Goal: Transaction & Acquisition: Purchase product/service

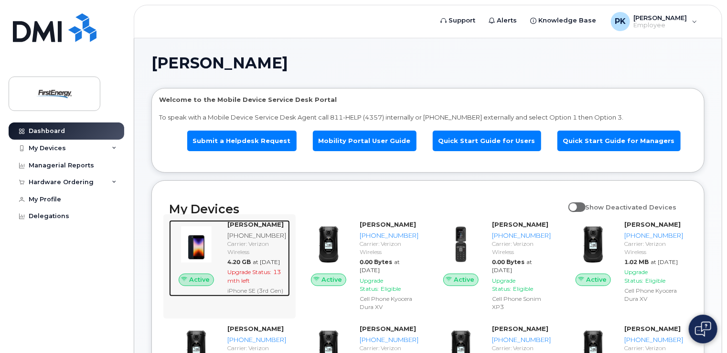
click at [249, 225] on strong "KEITH PAINE" at bounding box center [255, 224] width 56 height 8
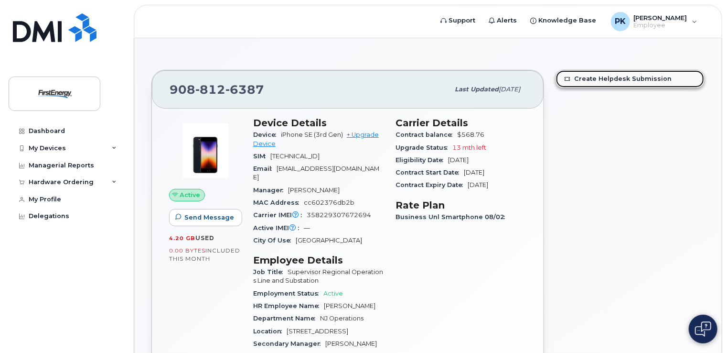
click at [670, 74] on link "Create Helpdesk Submission" at bounding box center [630, 78] width 148 height 17
click at [94, 147] on div "My Devices" at bounding box center [67, 148] width 116 height 17
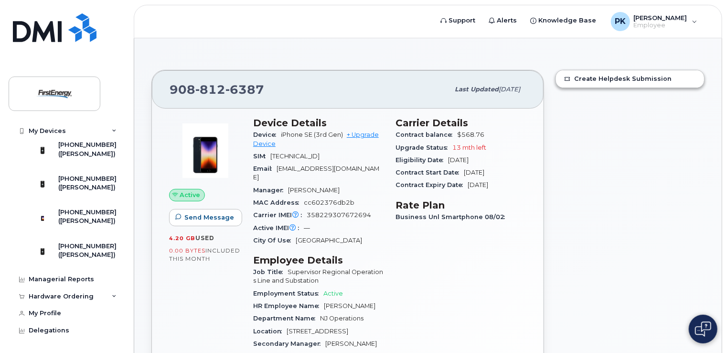
scroll to position [227, 0]
click at [82, 225] on div "([PERSON_NAME])" at bounding box center [87, 220] width 58 height 9
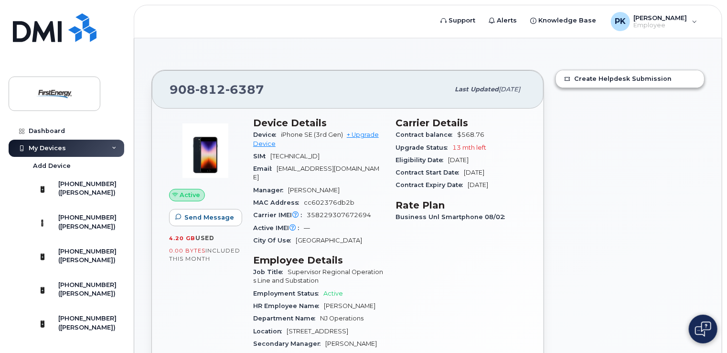
click at [354, 137] on link "+ Upgrade Device" at bounding box center [316, 139] width 126 height 16
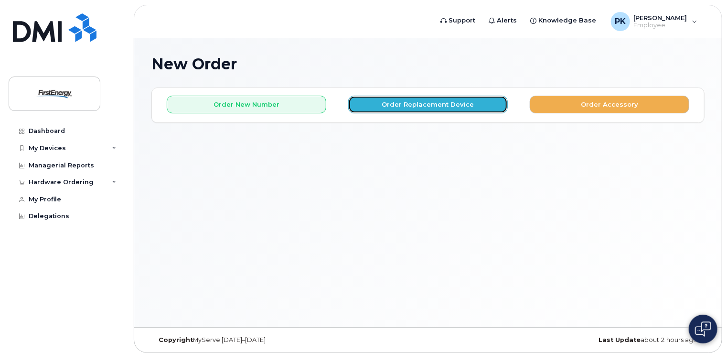
click at [426, 105] on button "Order Replacement Device" at bounding box center [428, 105] width 160 height 18
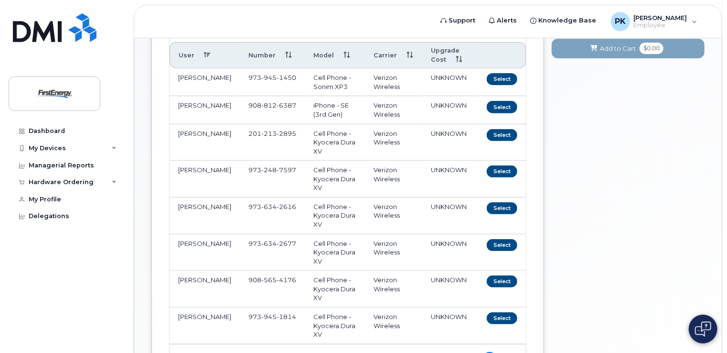
scroll to position [131, 0]
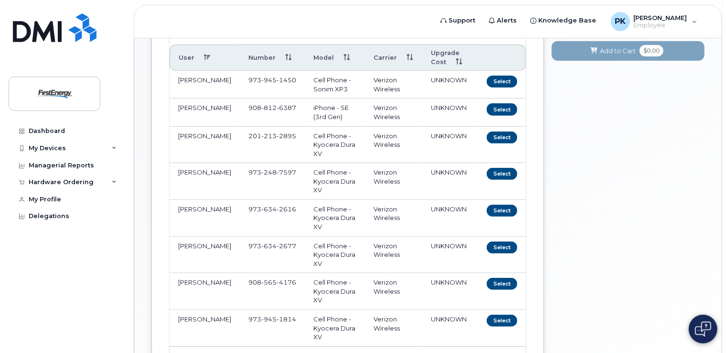
click at [701, 227] on div "Your Cart is Empty! Choose product from the left side and you will see the new …" at bounding box center [628, 187] width 153 height 460
click at [510, 106] on button "Select" at bounding box center [502, 109] width 31 height 12
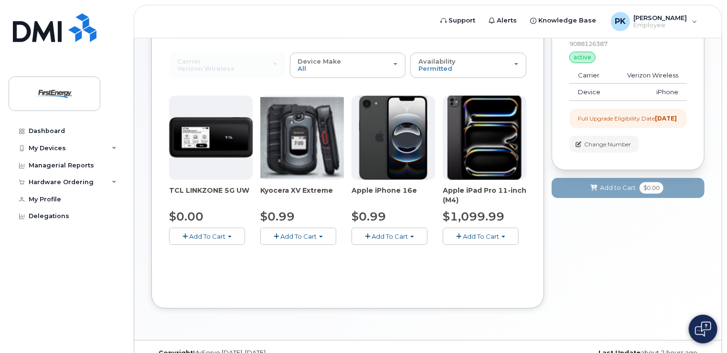
scroll to position [108, 0]
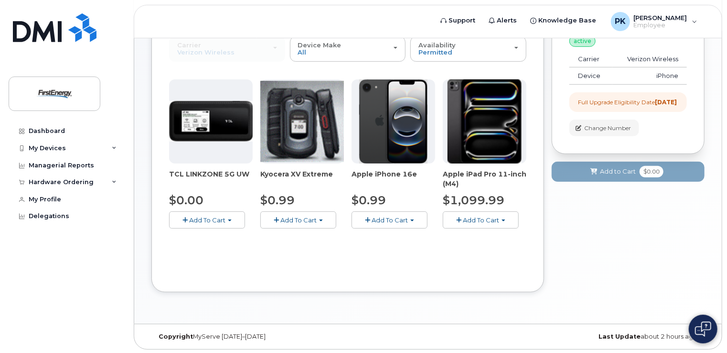
click at [403, 222] on span "Add To Cart" at bounding box center [390, 220] width 36 height 8
click at [409, 235] on link "$0.99 - 2 Year Upgrade" at bounding box center [400, 238] width 92 height 12
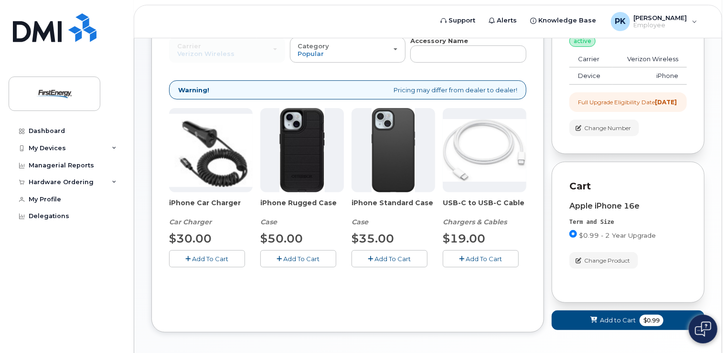
click at [302, 260] on span "Add To Cart" at bounding box center [302, 259] width 36 height 8
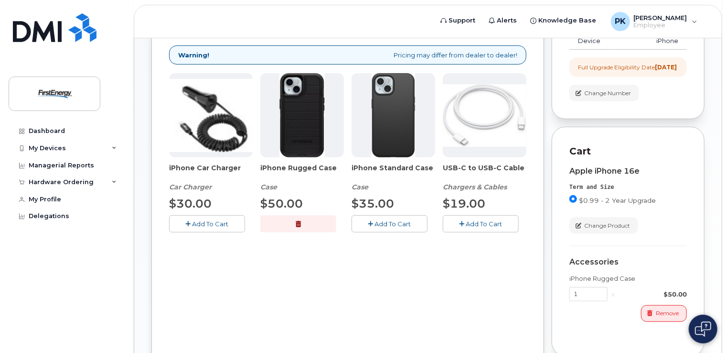
scroll to position [169, 0]
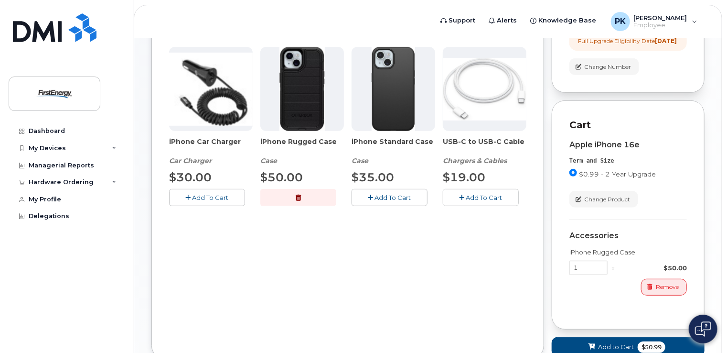
click at [480, 194] on span "Add To Cart" at bounding box center [484, 198] width 36 height 8
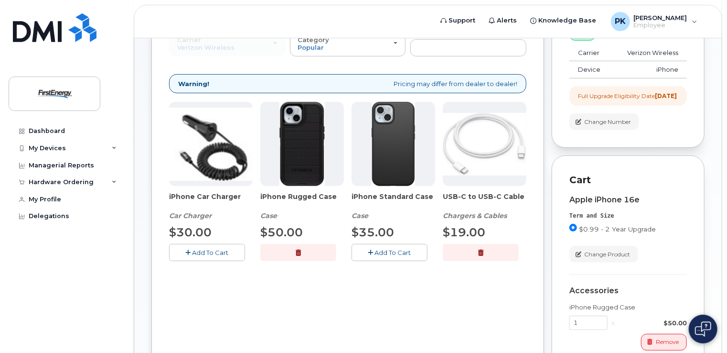
scroll to position [99, 0]
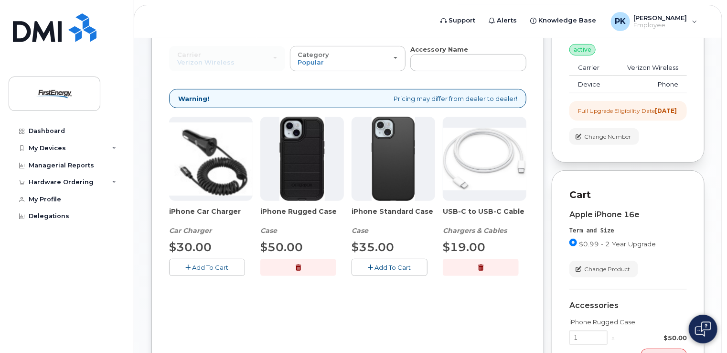
click at [715, 87] on div "New Order × Share This Order If you want to allow others to create or edit orde…" at bounding box center [428, 227] width 588 height 576
click at [215, 266] on span "Add To Cart" at bounding box center [211, 267] width 36 height 8
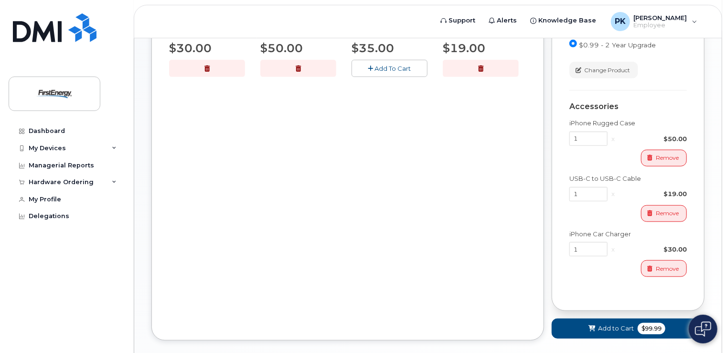
scroll to position [355, 0]
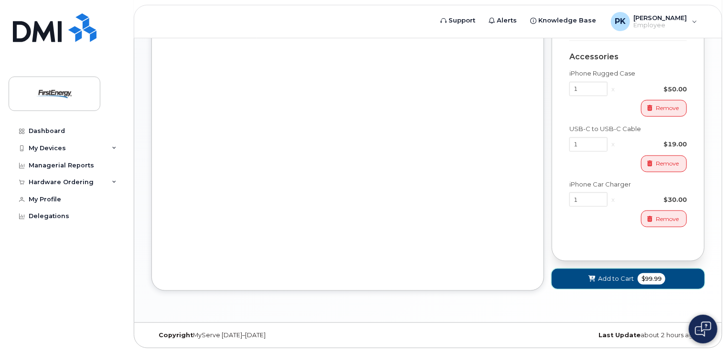
click at [623, 273] on button "Add to Cart $99.99" at bounding box center [628, 279] width 153 height 20
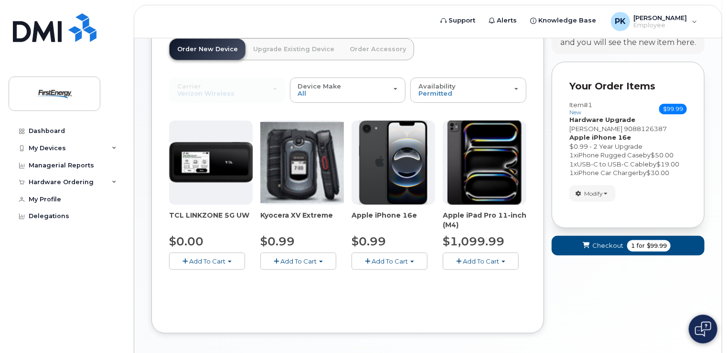
scroll to position [69, 0]
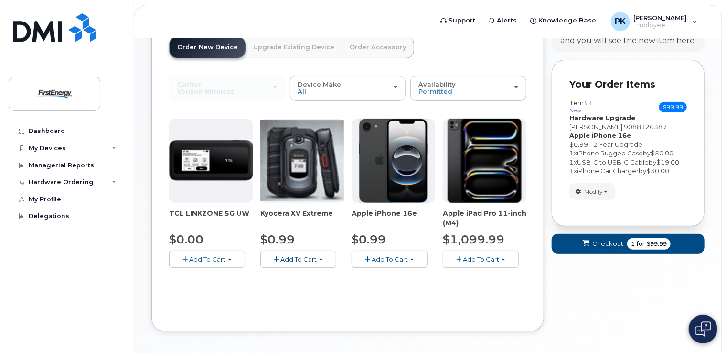
click at [724, 127] on body "Support Alerts Knowledge Base PK Paine, Keith Employee English Français Sign ou…" at bounding box center [363, 162] width 727 height 462
click at [644, 248] on span "1 for $99.99" at bounding box center [648, 243] width 43 height 11
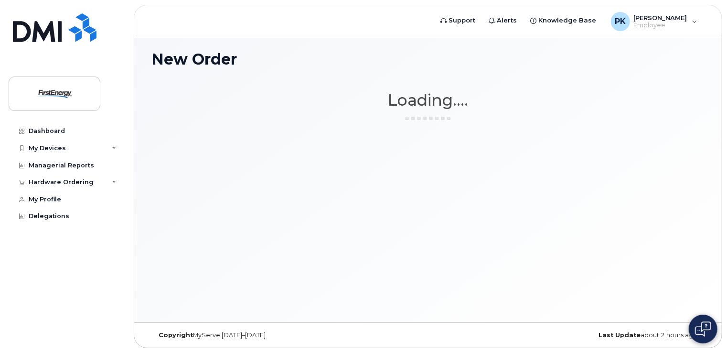
scroll to position [4, 0]
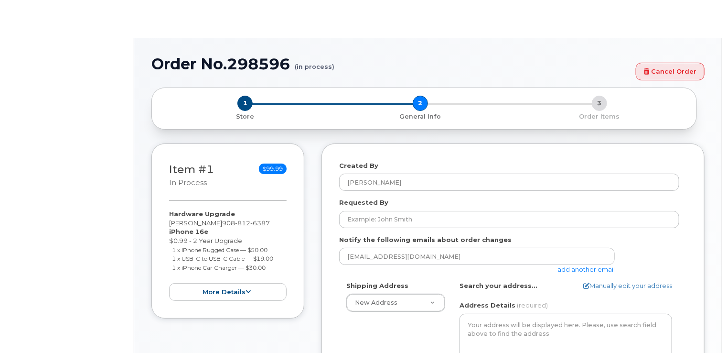
select select
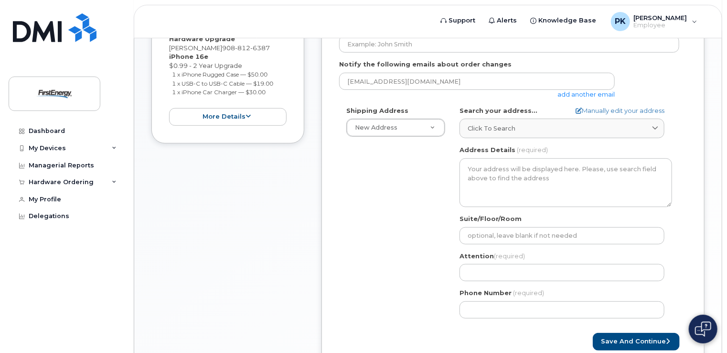
scroll to position [221, 0]
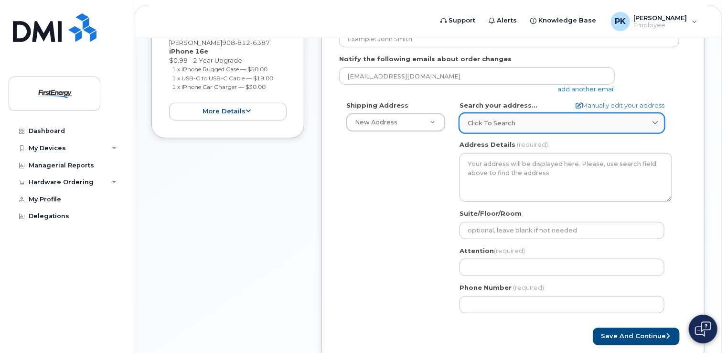
click at [545, 120] on div "Click to search" at bounding box center [562, 123] width 189 height 9
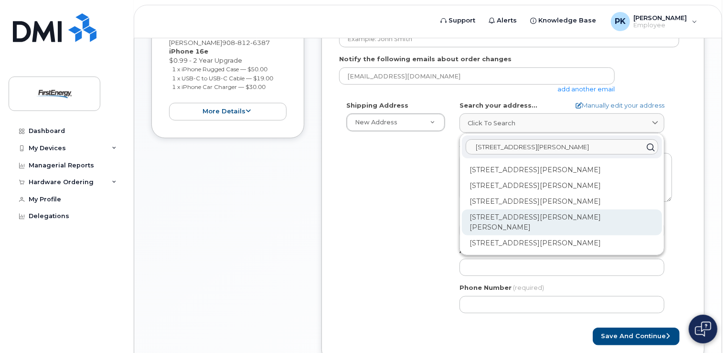
type input "11 kenneth rd"
click at [524, 219] on div "11 Kenneth Rd Morris Plains NJ 07950-3214" at bounding box center [562, 222] width 200 height 26
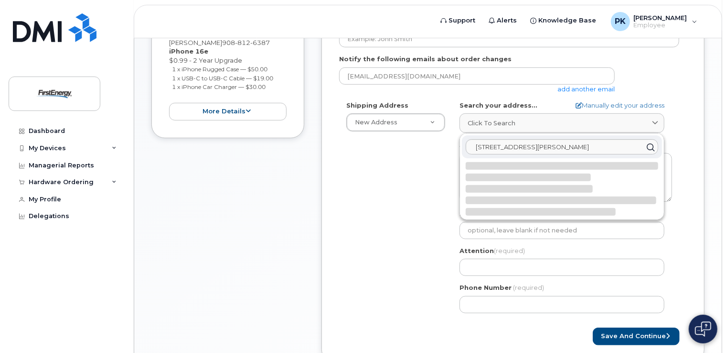
select select
type textarea "11 Kenneth Rd MORRIS PLAINS NJ 07950-3214 UNITED STATES"
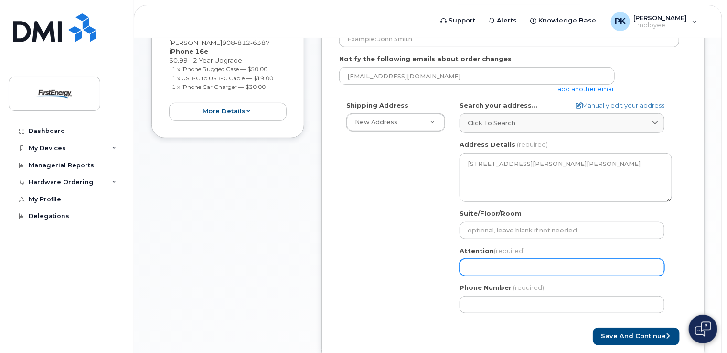
click at [524, 263] on input "Attention (required)" at bounding box center [562, 267] width 205 height 17
select select
type input "K"
select select
type input "Ke"
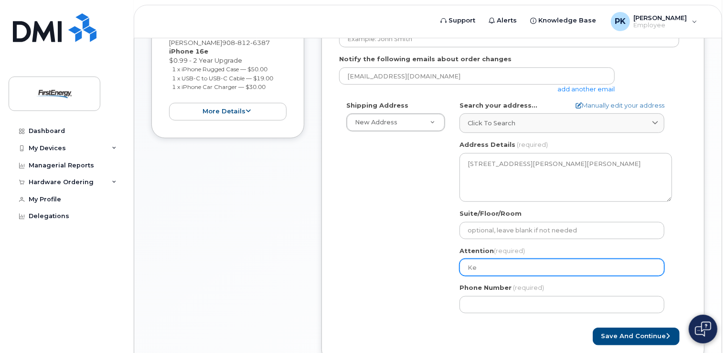
select select
type input "Kei"
select select
type input "Keit"
select select
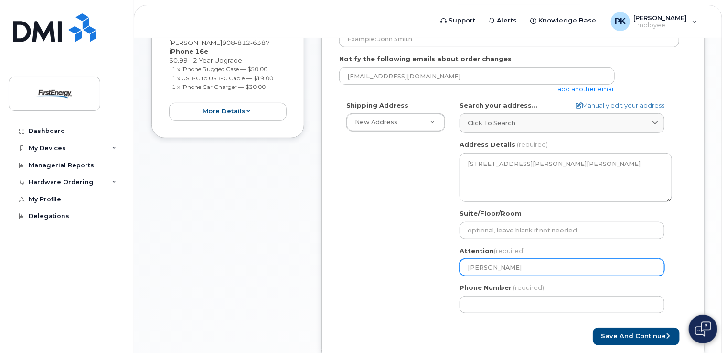
type input "Keith"
select select
type input "Keith P"
select select
type input "Keith Pa"
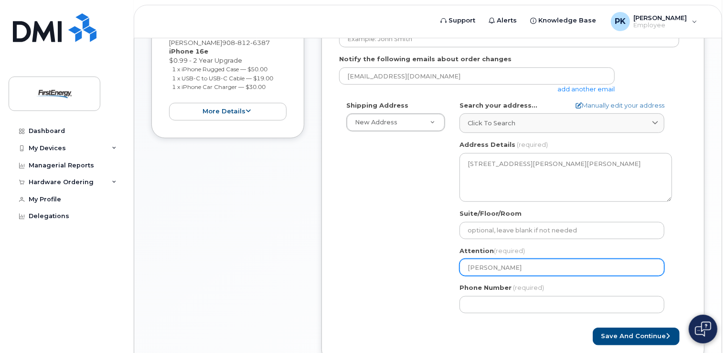
select select
type input "Keith Pai"
select select
type input "Keith Pain"
select select
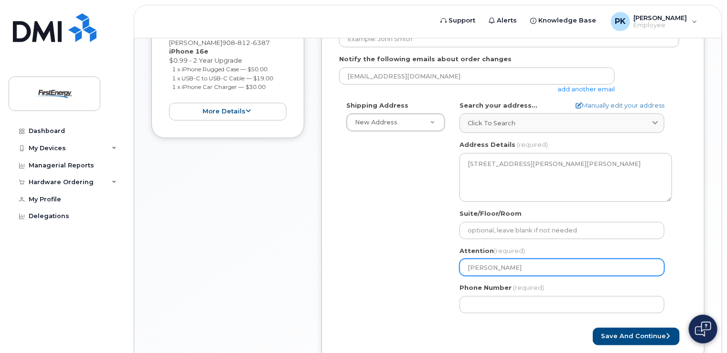
type input "[PERSON_NAME]"
type input "973294961"
select select
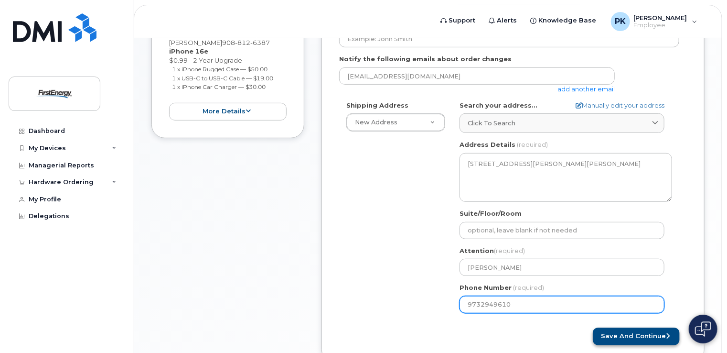
type input "9732949610"
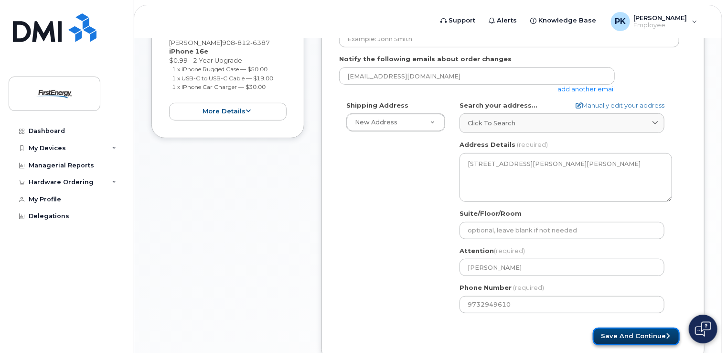
click at [629, 334] on button "Save and Continue" at bounding box center [636, 336] width 87 height 18
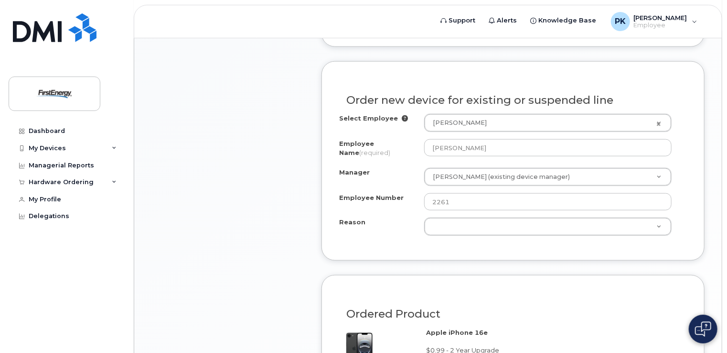
scroll to position [463, 0]
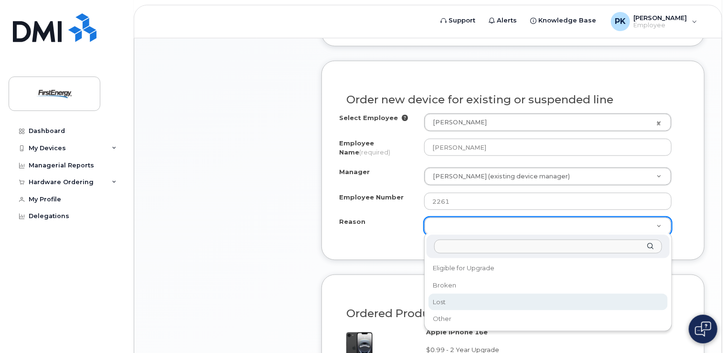
select select "lost"
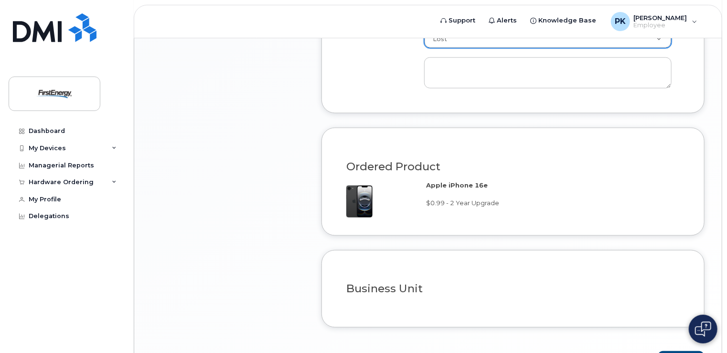
scroll to position [709, 0]
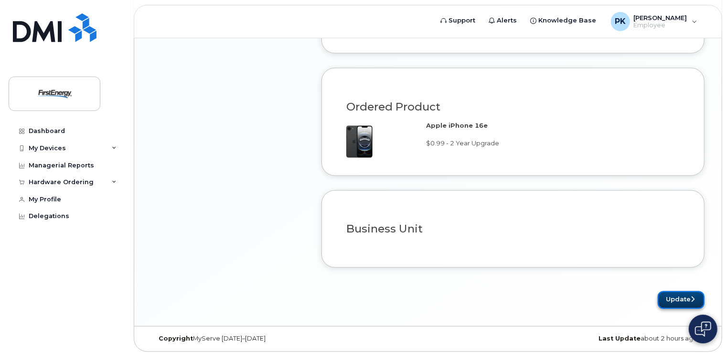
click at [687, 293] on button "Update" at bounding box center [681, 300] width 47 height 18
type textarea "Phone was lost"
click at [684, 293] on button "Update" at bounding box center [681, 300] width 47 height 18
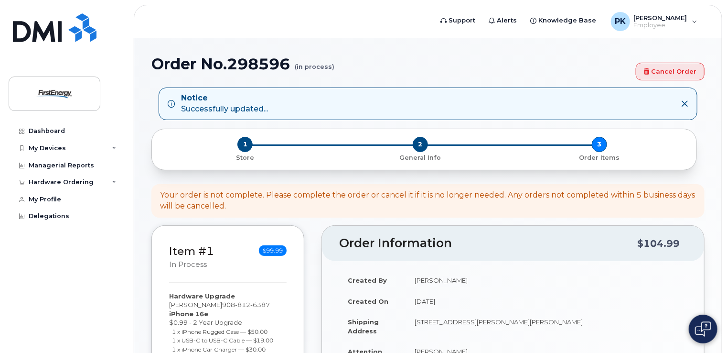
drag, startPoint x: 726, startPoint y: 161, endPoint x: 732, endPoint y: 243, distance: 82.8
click at [727, 243] on html "Support Alerts Knowledge Base PK [PERSON_NAME] English Français Sign out Dashbo…" at bounding box center [363, 340] width 727 height 681
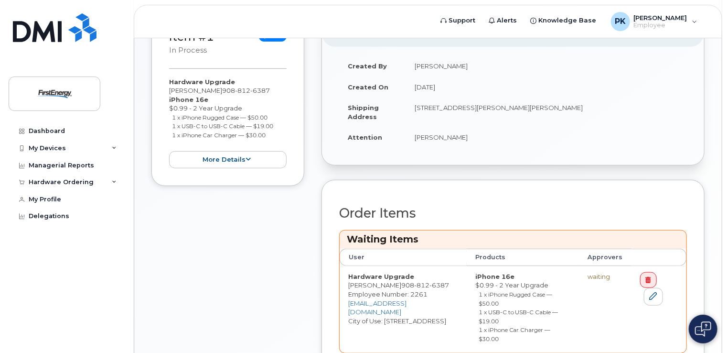
scroll to position [300, 0]
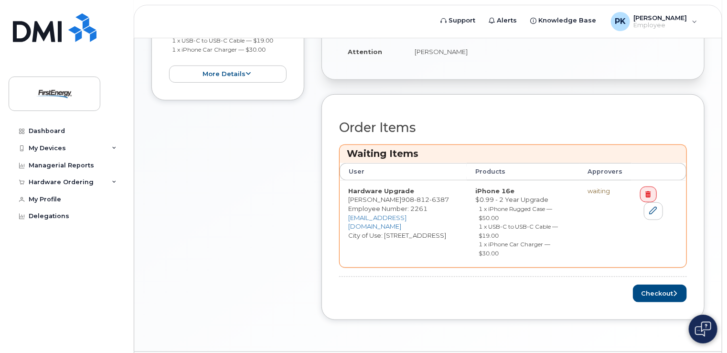
click at [584, 295] on div "Order Information $104.99 Created By Paine, Keith Created On August 19, 2025 Sh…" at bounding box center [513, 129] width 383 height 409
click at [647, 284] on button "Checkout" at bounding box center [660, 293] width 54 height 18
